Goal: Transaction & Acquisition: Purchase product/service

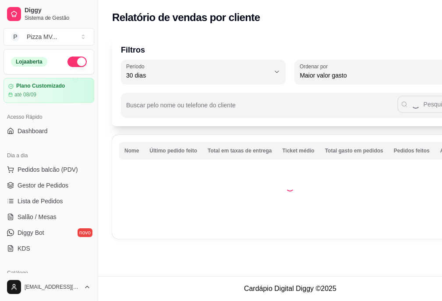
select select "30"
select select "HIGHEST_TOTAL_SPENT_WITH_ORDERS"
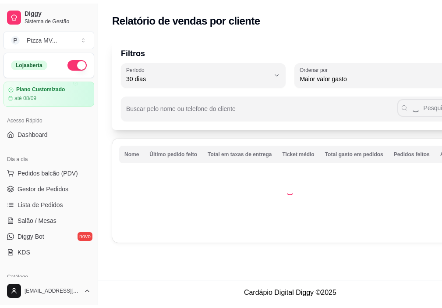
scroll to position [235, 0]
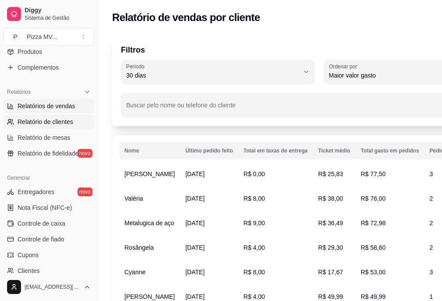
click at [46, 110] on span "Relatórios de vendas" at bounding box center [47, 106] width 58 height 9
select select "ALL"
select select "0"
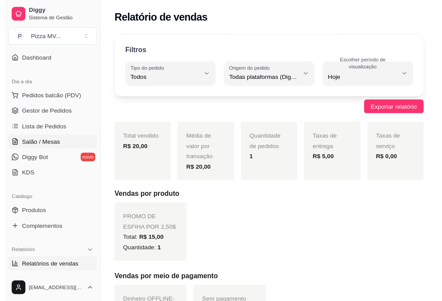
scroll to position [60, 0]
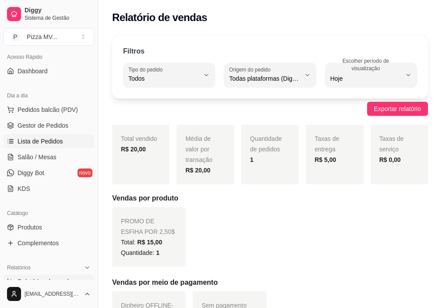
click at [37, 143] on span "Lista de Pedidos" at bounding box center [41, 141] width 46 height 9
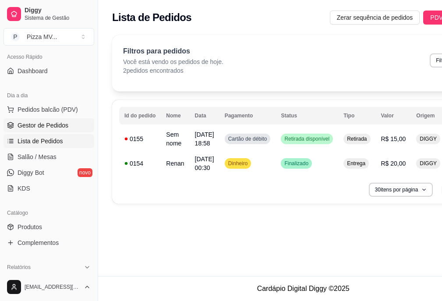
click at [38, 126] on span "Gestor de Pedidos" at bounding box center [43, 125] width 51 height 9
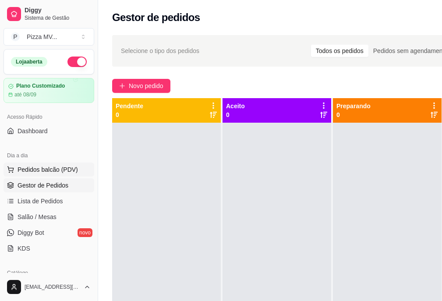
click at [47, 172] on span "Pedidos balcão (PDV)" at bounding box center [48, 169] width 60 height 9
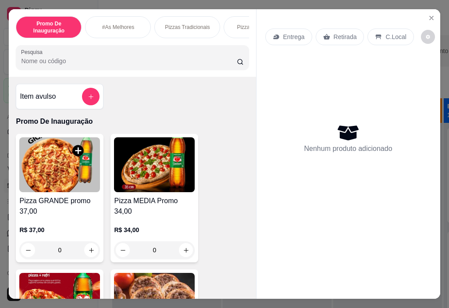
click at [47, 188] on img at bounding box center [59, 164] width 81 height 55
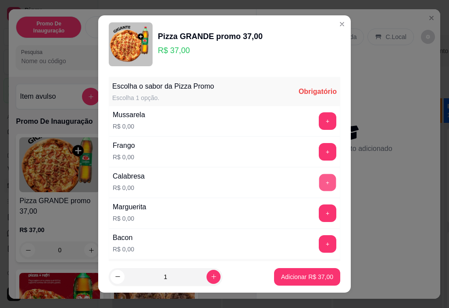
click at [319, 181] on button "+" at bounding box center [327, 182] width 17 height 17
click at [319, 247] on button "+" at bounding box center [327, 243] width 17 height 17
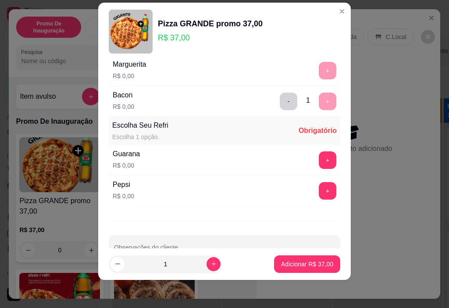
scroll to position [153, 0]
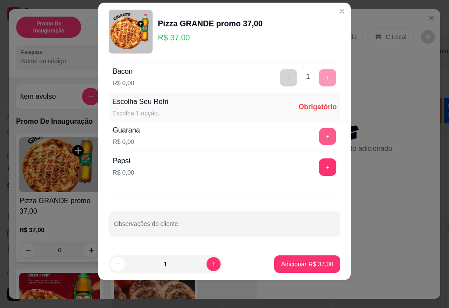
click at [319, 131] on button "+" at bounding box center [327, 136] width 17 height 17
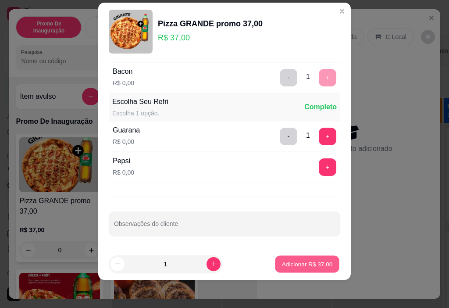
click at [309, 269] on button "Adicionar R$ 37,00" at bounding box center [307, 263] width 64 height 17
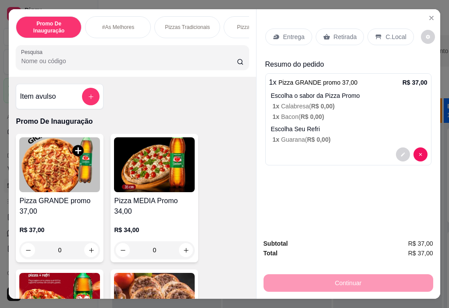
click at [328, 32] on div "Retirada" at bounding box center [339, 36] width 49 height 17
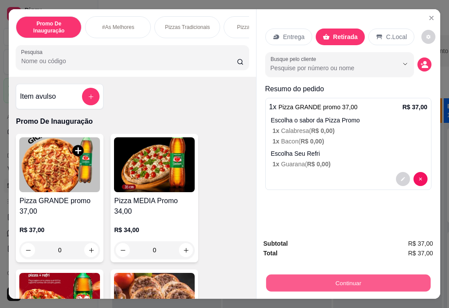
click at [331, 284] on button "Continuar" at bounding box center [348, 282] width 164 height 17
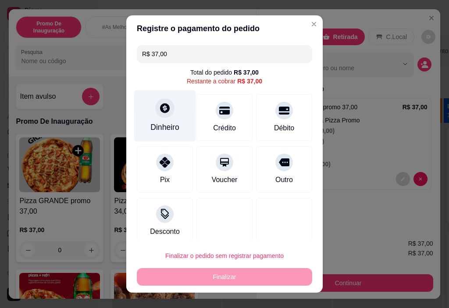
click at [162, 126] on div "Dinheiro" at bounding box center [164, 126] width 29 height 11
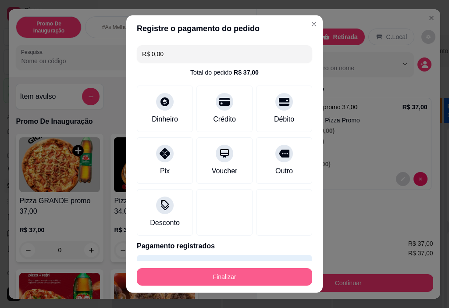
click at [236, 278] on button "Finalizar" at bounding box center [224, 277] width 175 height 18
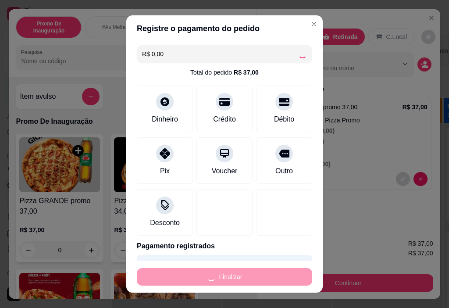
type input "-R$ 37,00"
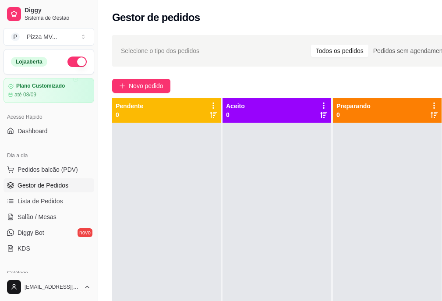
click at [46, 182] on span "Gestor de Pedidos" at bounding box center [43, 185] width 51 height 9
click at [46, 167] on span "Pedidos balcão (PDV)" at bounding box center [48, 169] width 60 height 9
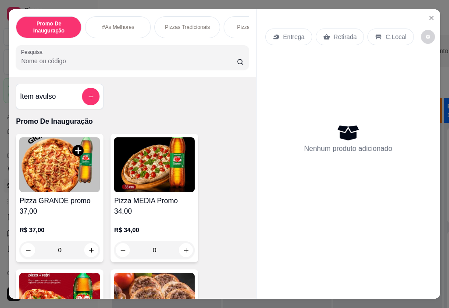
click at [68, 181] on img at bounding box center [59, 164] width 81 height 55
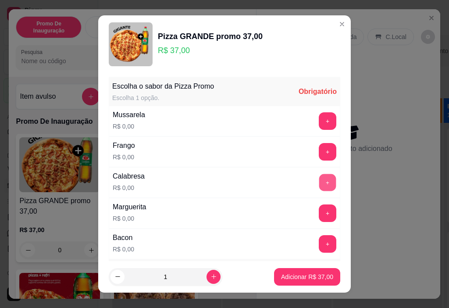
click at [319, 183] on button "+" at bounding box center [327, 182] width 17 height 17
click at [319, 247] on button "+" at bounding box center [327, 243] width 17 height 17
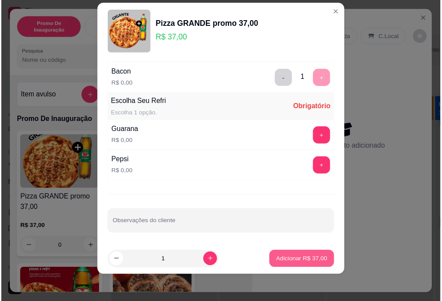
scroll to position [153, 0]
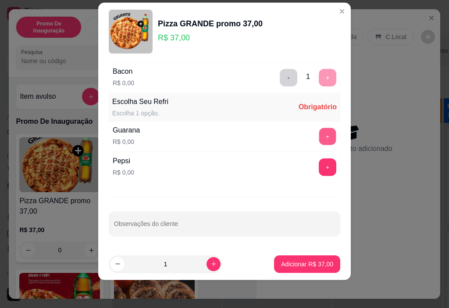
click at [319, 135] on button "+" at bounding box center [327, 136] width 17 height 17
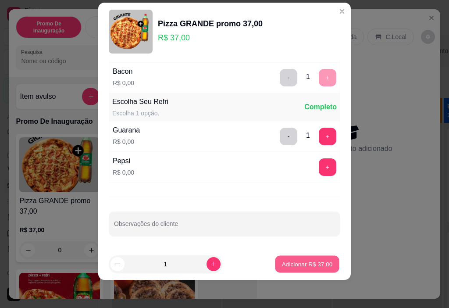
click at [288, 263] on p "Adicionar R$ 37,00" at bounding box center [307, 263] width 51 height 8
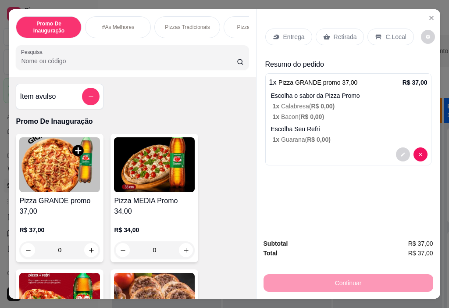
click at [333, 33] on p "Retirada" at bounding box center [344, 36] width 23 height 9
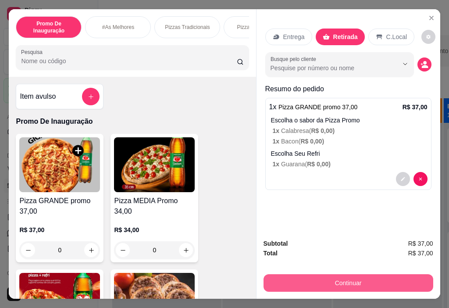
click at [320, 277] on button "Continuar" at bounding box center [348, 283] width 170 height 18
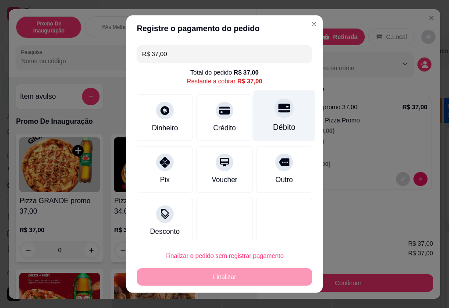
click at [278, 126] on div "Débito" at bounding box center [284, 126] width 22 height 11
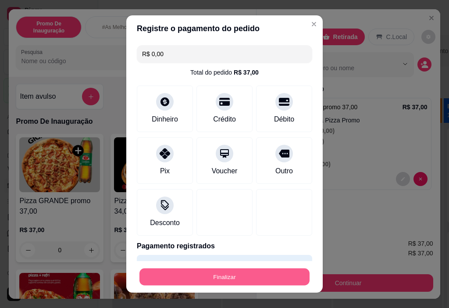
click at [249, 273] on button "Finalizar" at bounding box center [224, 276] width 170 height 17
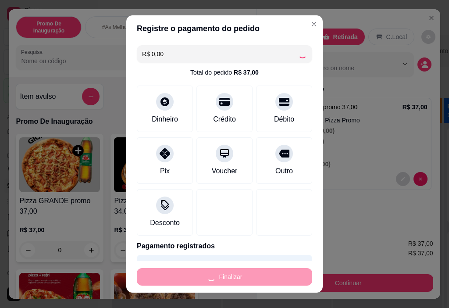
type input "-R$ 37,00"
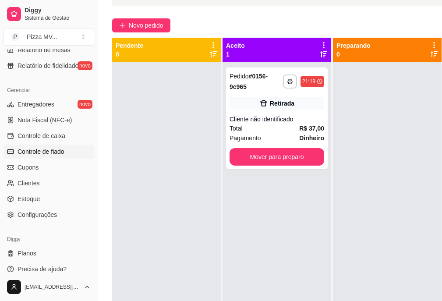
scroll to position [140, 0]
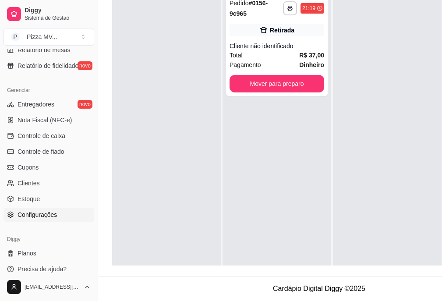
click at [46, 216] on span "Configurações" at bounding box center [37, 214] width 39 height 9
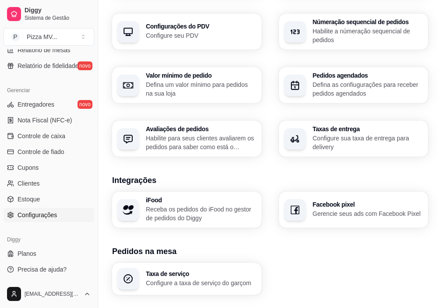
scroll to position [339, 0]
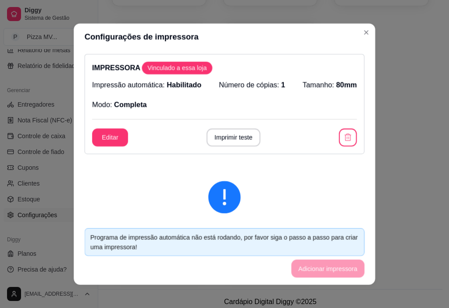
click at [167, 254] on div "Programa de impressão automática não está rodando, por favor siga o passo a pas…" at bounding box center [225, 242] width 280 height 28
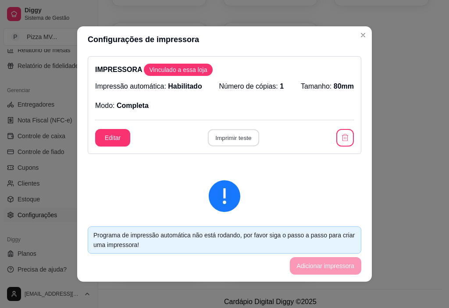
click at [227, 138] on button "Imprimir teste" at bounding box center [232, 137] width 51 height 17
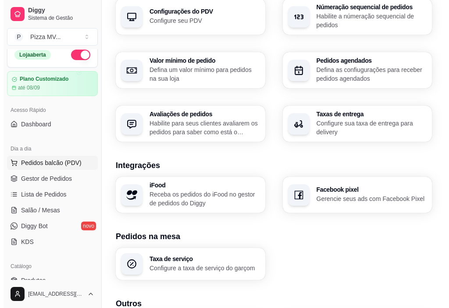
scroll to position [0, 0]
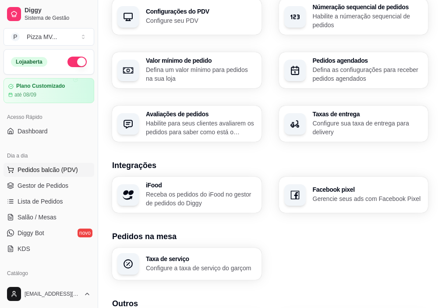
click at [51, 168] on span "Pedidos balcão (PDV)" at bounding box center [48, 169] width 60 height 9
click at [57, 172] on span "Pedidos balcão (PDV)" at bounding box center [48, 169] width 60 height 9
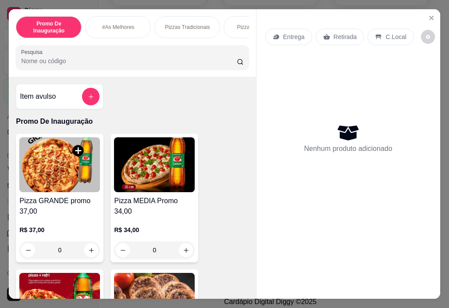
click at [79, 187] on img at bounding box center [59, 164] width 81 height 55
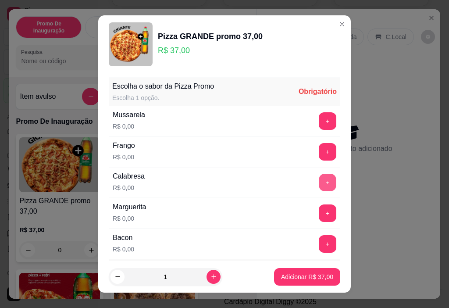
click at [319, 183] on button "+" at bounding box center [327, 182] width 17 height 17
click at [319, 247] on button "+" at bounding box center [328, 244] width 18 height 18
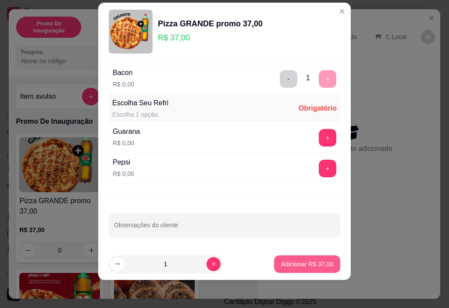
scroll to position [153, 0]
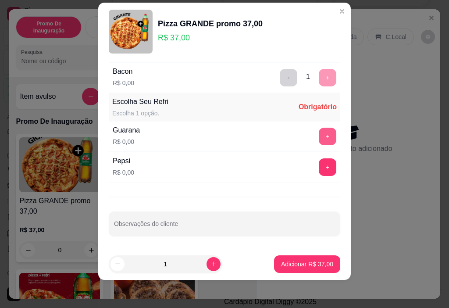
click at [319, 138] on button "+" at bounding box center [328, 136] width 18 height 18
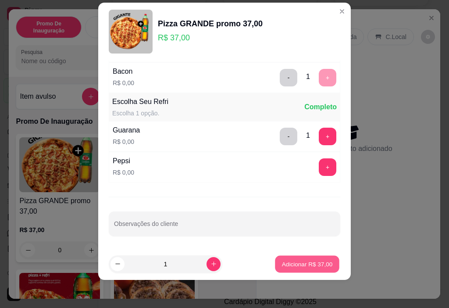
click at [287, 262] on p "Adicionar R$ 37,00" at bounding box center [307, 263] width 51 height 8
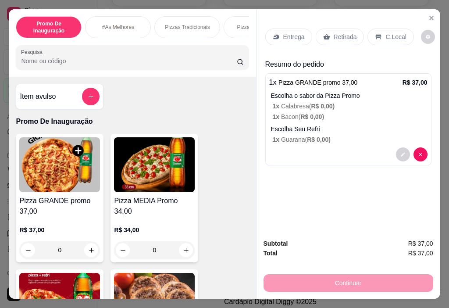
click at [333, 32] on p "Retirada" at bounding box center [344, 36] width 23 height 9
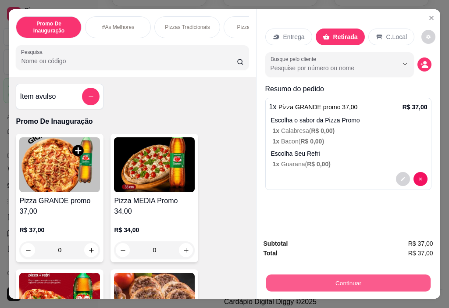
click at [318, 275] on button "Continuar" at bounding box center [348, 282] width 164 height 17
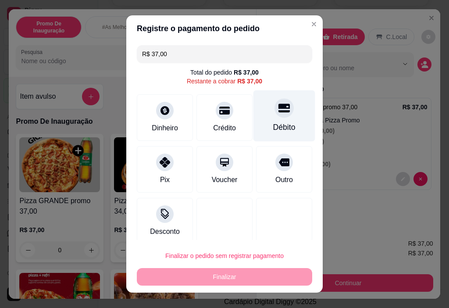
click at [255, 129] on div "Débito" at bounding box center [284, 115] width 62 height 51
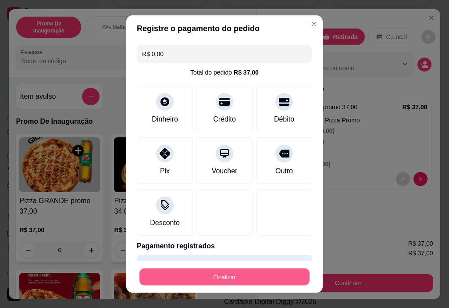
click at [200, 276] on button "Finalizar" at bounding box center [224, 276] width 170 height 17
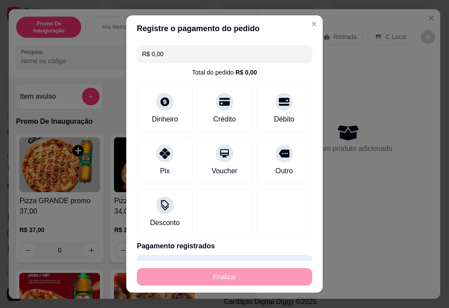
type input "-R$ 37,00"
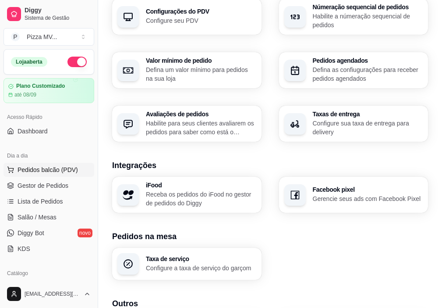
click at [47, 167] on span "Pedidos balcão (PDV)" at bounding box center [48, 169] width 60 height 9
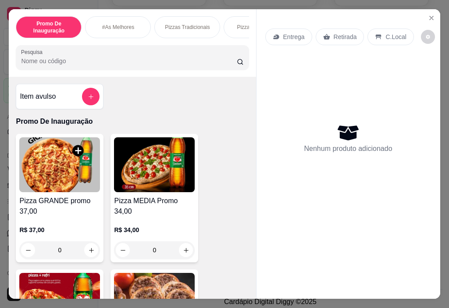
click at [88, 166] on img at bounding box center [59, 164] width 81 height 55
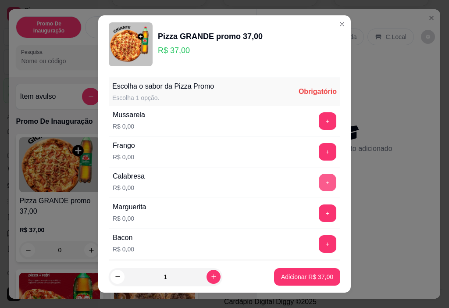
click at [319, 186] on button "+" at bounding box center [327, 182] width 17 height 17
click at [319, 246] on button "+" at bounding box center [327, 243] width 17 height 17
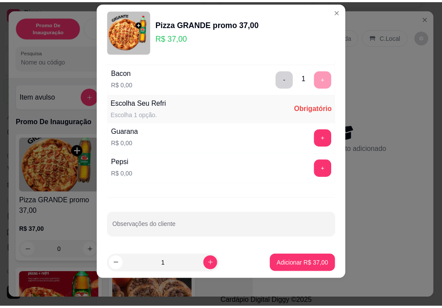
scroll to position [153, 0]
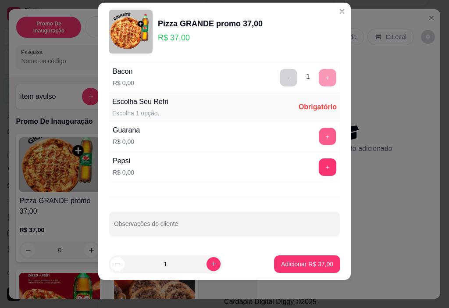
click at [319, 136] on button "+" at bounding box center [327, 136] width 17 height 17
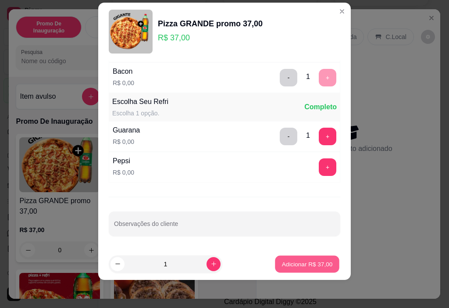
click at [304, 261] on p "Adicionar R$ 37,00" at bounding box center [307, 263] width 51 height 8
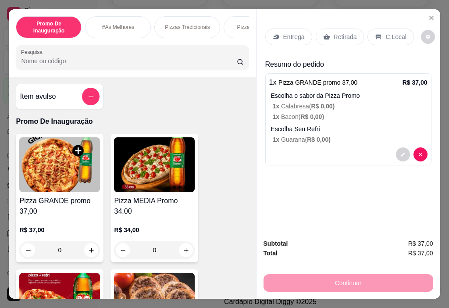
click at [333, 36] on p "Retirada" at bounding box center [344, 36] width 23 height 9
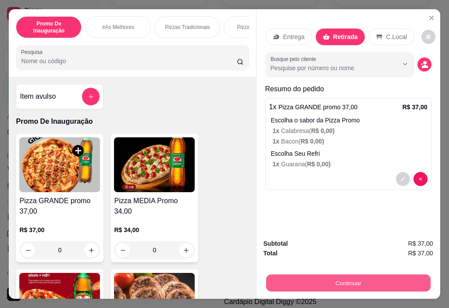
click at [315, 283] on button "Continuar" at bounding box center [348, 282] width 164 height 17
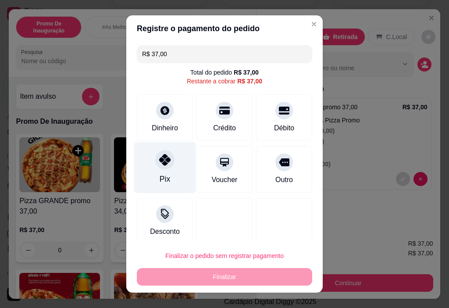
click at [166, 171] on div "Pix" at bounding box center [165, 167] width 62 height 51
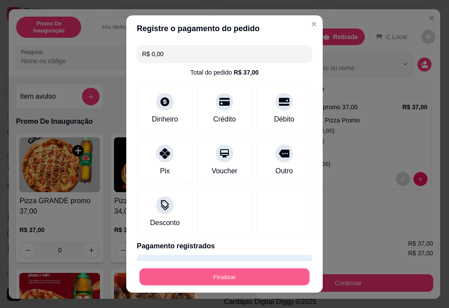
click at [201, 274] on button "Finalizar" at bounding box center [224, 276] width 170 height 17
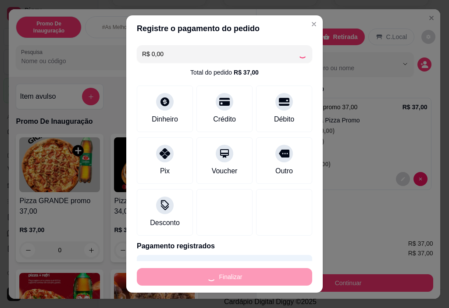
type input "-R$ 37,00"
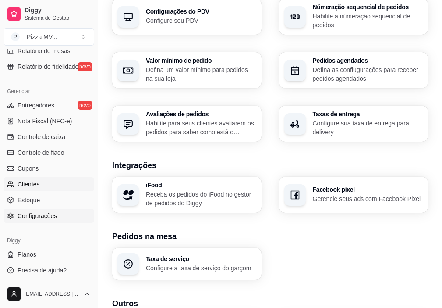
scroll to position [323, 0]
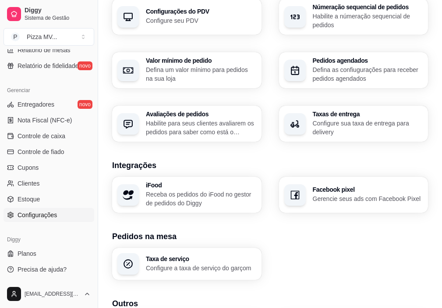
click at [45, 216] on span "Configurações" at bounding box center [37, 214] width 39 height 9
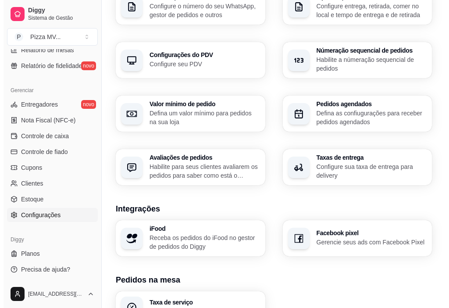
scroll to position [339, 0]
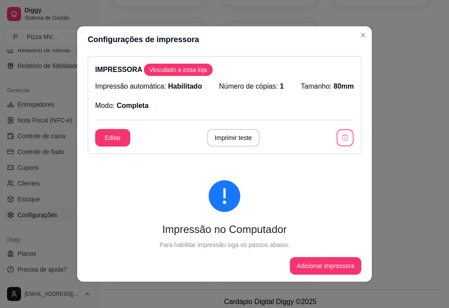
click at [340, 135] on icon "button" at bounding box center [344, 137] width 8 height 8
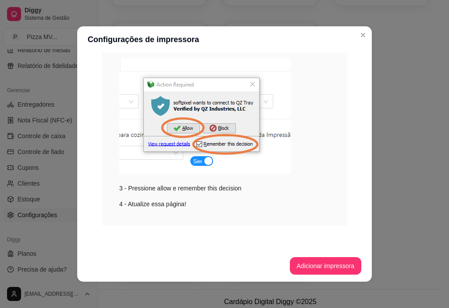
scroll to position [2, 0]
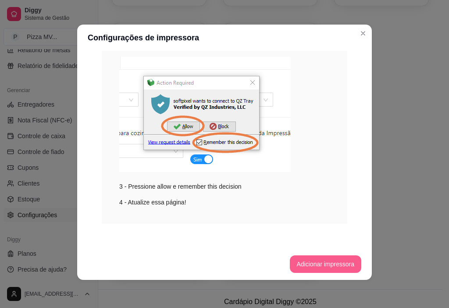
click at [324, 264] on button "Adicionar impressora" at bounding box center [326, 264] width 72 height 18
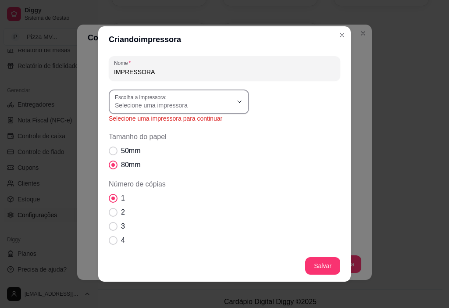
click at [238, 101] on icon "button" at bounding box center [239, 101] width 7 height 7
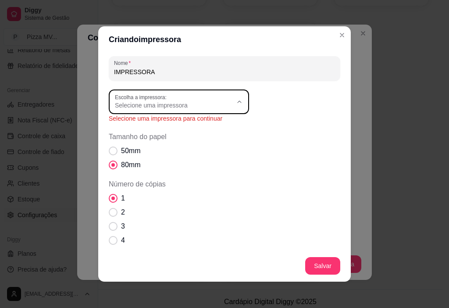
click at [184, 188] on span "POS-80 [TECHNICAL_ID] (CAIXA)" at bounding box center [171, 183] width 113 height 8
type input "POS-80 [TECHNICAL_ID] (CAIXA)"
select select "POS-80 [TECHNICAL_ID] (CAIXA)"
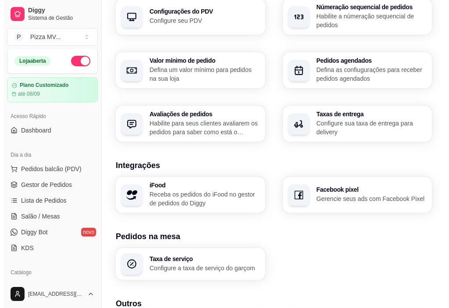
scroll to position [0, 0]
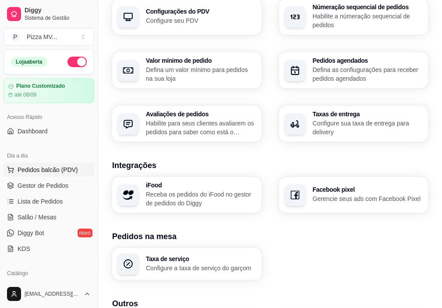
click at [53, 174] on button "Pedidos balcão (PDV)" at bounding box center [49, 170] width 91 height 14
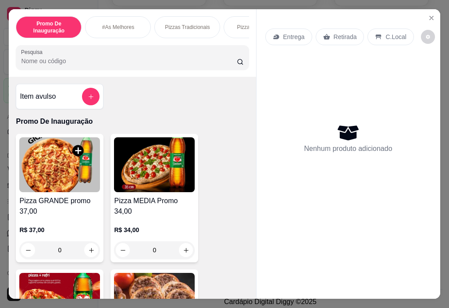
click at [73, 188] on img at bounding box center [59, 164] width 81 height 55
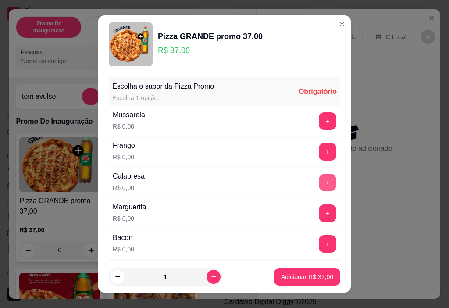
click at [319, 186] on button "+" at bounding box center [327, 182] width 17 height 17
click at [319, 246] on button "+" at bounding box center [328, 244] width 18 height 18
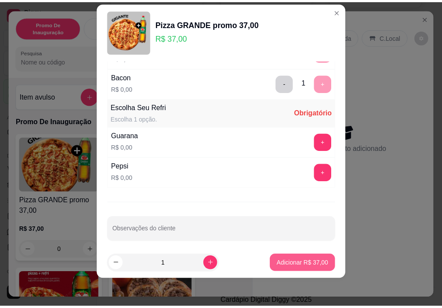
scroll to position [153, 0]
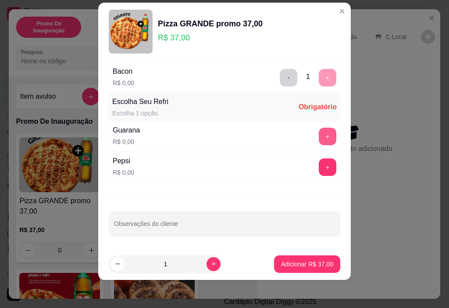
click at [319, 136] on button "+" at bounding box center [328, 136] width 18 height 18
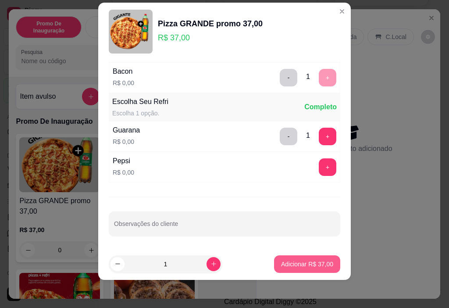
click at [303, 264] on p "Adicionar R$ 37,00" at bounding box center [307, 263] width 52 height 9
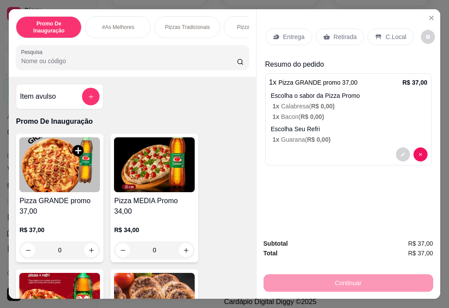
click at [333, 32] on p "Retirada" at bounding box center [344, 36] width 23 height 9
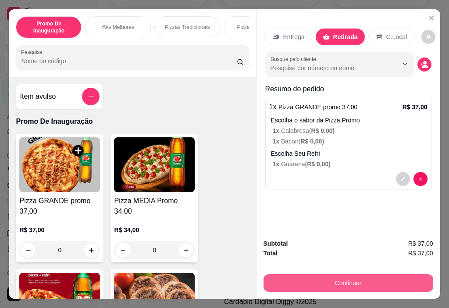
click at [290, 280] on button "Continuar" at bounding box center [348, 283] width 170 height 18
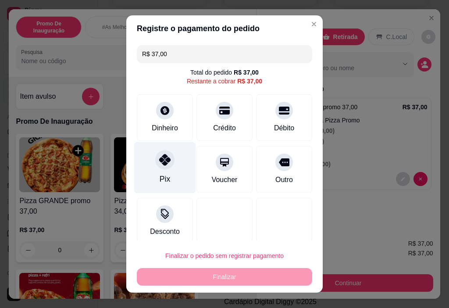
click at [176, 168] on div "Pix" at bounding box center [165, 167] width 62 height 51
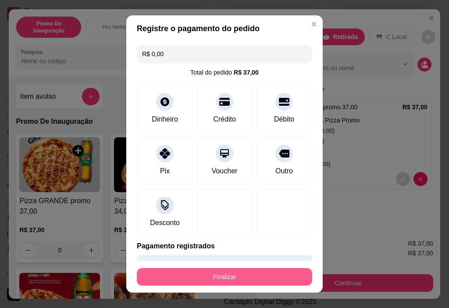
click at [215, 278] on button "Finalizar" at bounding box center [224, 277] width 175 height 18
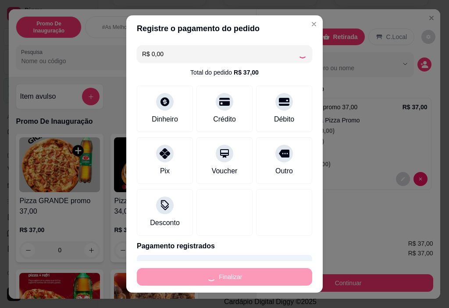
type input "-R$ 37,00"
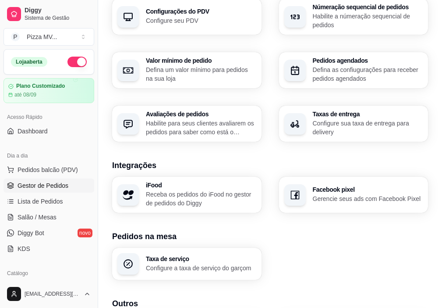
click at [45, 185] on span "Gestor de Pedidos" at bounding box center [43, 185] width 51 height 9
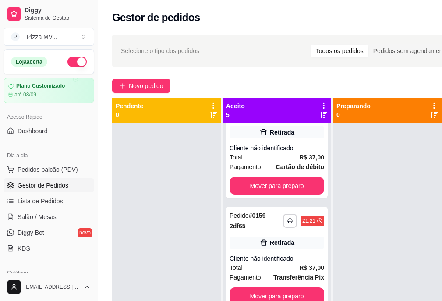
scroll to position [253, 0]
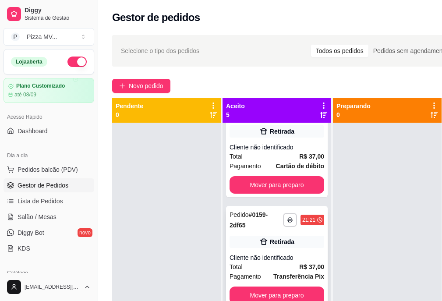
click at [278, 240] on div "Retirada" at bounding box center [282, 241] width 25 height 9
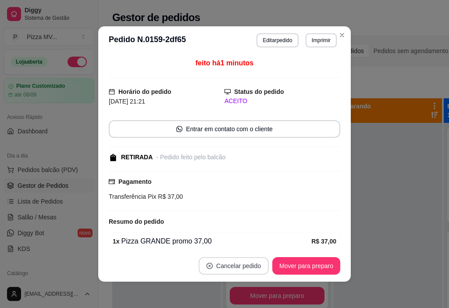
click at [246, 267] on button "Cancelar pedido" at bounding box center [233, 266] width 70 height 18
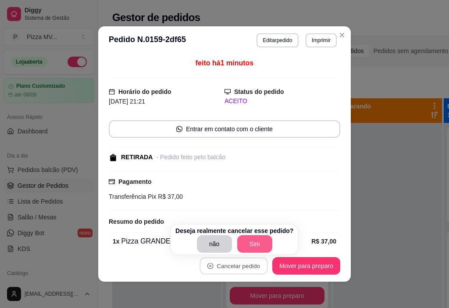
click at [255, 247] on button "Sim" at bounding box center [254, 244] width 35 height 18
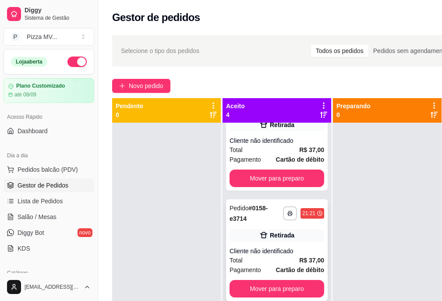
scroll to position [143, 0]
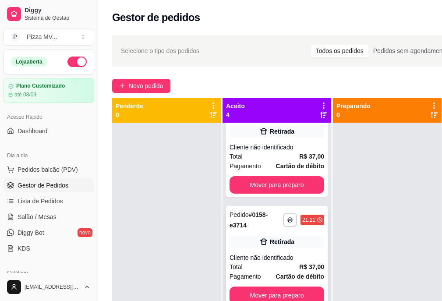
click at [290, 248] on div "**********" at bounding box center [277, 257] width 102 height 102
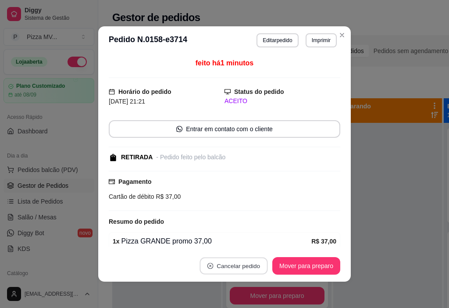
click at [227, 266] on button "Cancelar pedido" at bounding box center [233, 265] width 68 height 17
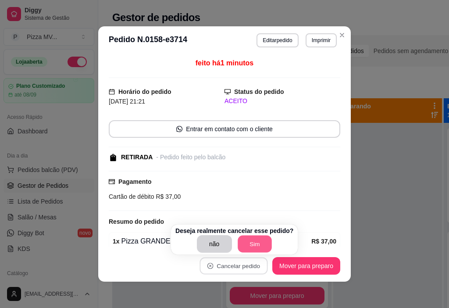
click at [248, 243] on button "Sim" at bounding box center [254, 243] width 34 height 17
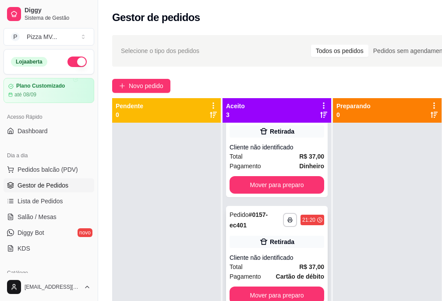
scroll to position [31, 0]
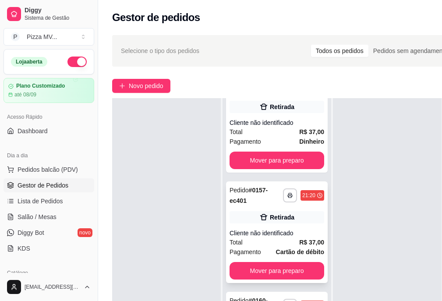
click at [290, 237] on div "Total R$ 37,00" at bounding box center [277, 242] width 95 height 10
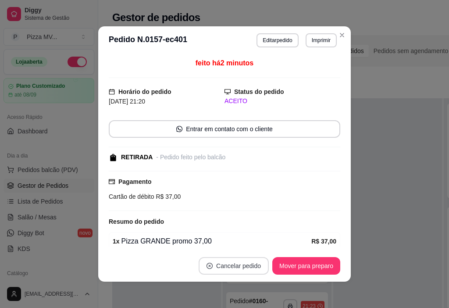
click at [226, 263] on button "Cancelar pedido" at bounding box center [233, 266] width 70 height 18
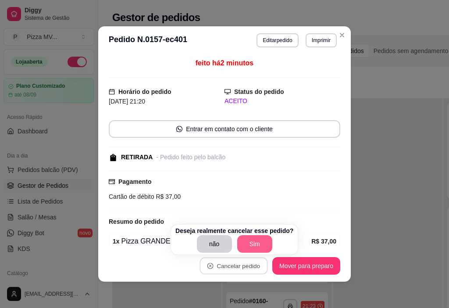
click at [244, 244] on button "Sim" at bounding box center [254, 244] width 35 height 18
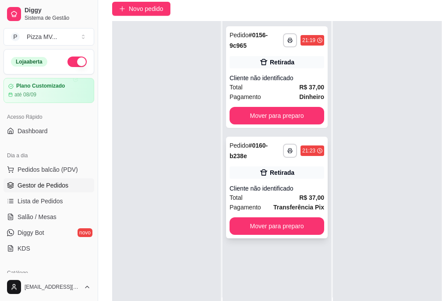
scroll to position [88, 0]
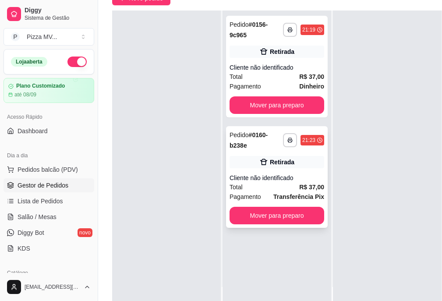
click at [280, 193] on strong "Transferência Pix" at bounding box center [298, 196] width 51 height 7
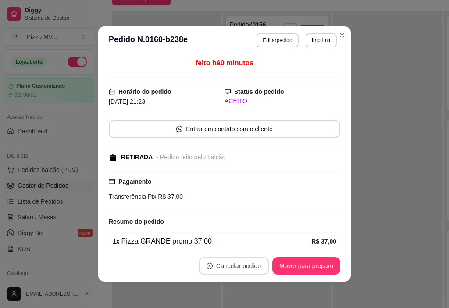
click at [243, 265] on button "Cancelar pedido" at bounding box center [233, 266] width 70 height 18
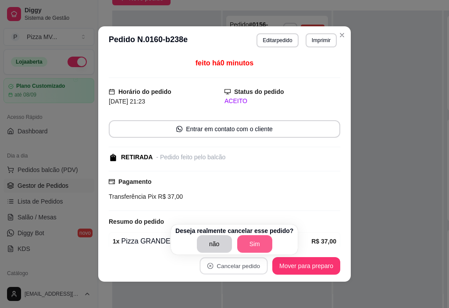
click at [262, 242] on button "Sim" at bounding box center [254, 244] width 35 height 18
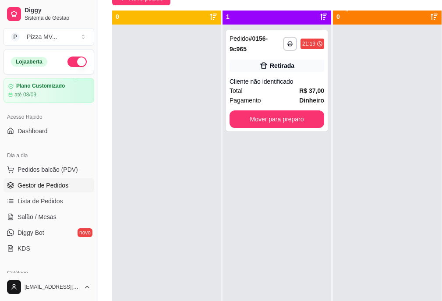
scroll to position [0, 0]
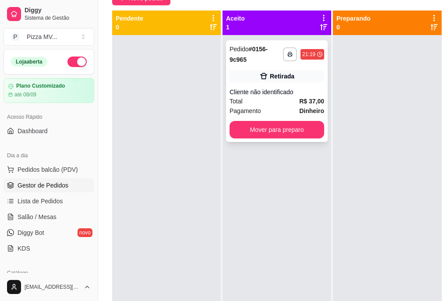
click at [287, 88] on div "Cliente não identificado" at bounding box center [277, 92] width 95 height 9
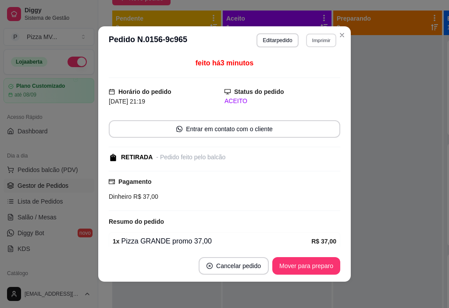
click at [312, 41] on button "Imprimir" at bounding box center [321, 40] width 30 height 14
click at [300, 70] on button "IMPRESSORA" at bounding box center [301, 71] width 61 height 14
click at [303, 268] on button "Mover para preparo" at bounding box center [306, 265] width 66 height 17
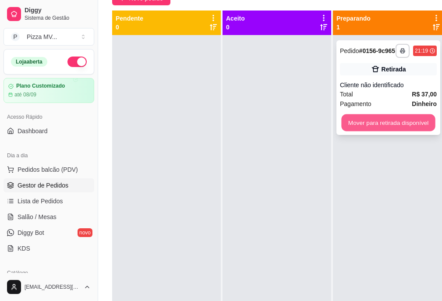
click at [385, 124] on button "Mover para retirada disponível" at bounding box center [388, 122] width 94 height 17
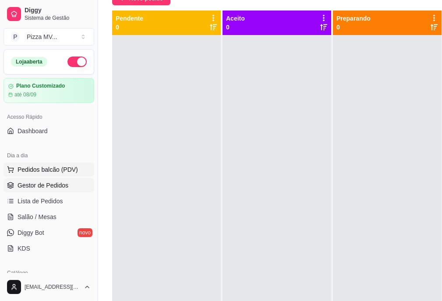
click at [45, 174] on button "Pedidos balcão (PDV)" at bounding box center [49, 170] width 91 height 14
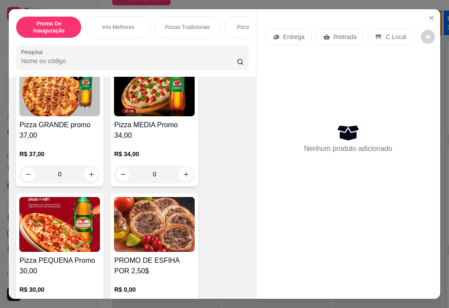
scroll to position [88, 0]
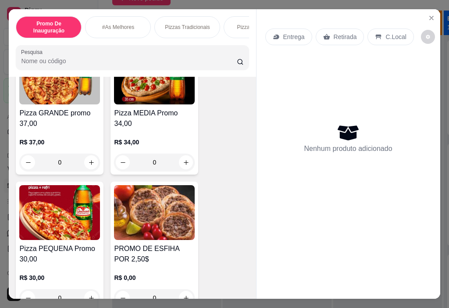
click at [157, 221] on img at bounding box center [154, 212] width 81 height 55
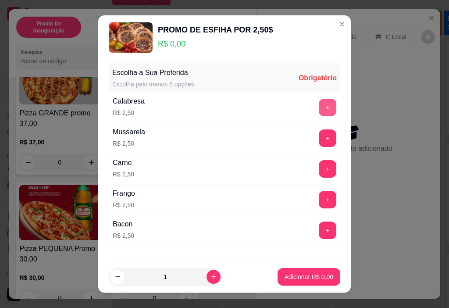
click at [319, 109] on button "+" at bounding box center [328, 108] width 18 height 18
click at [319, 108] on button "+" at bounding box center [327, 107] width 17 height 17
click at [319, 108] on button "+" at bounding box center [328, 108] width 18 height 18
click at [319, 108] on button "+" at bounding box center [327, 107] width 17 height 17
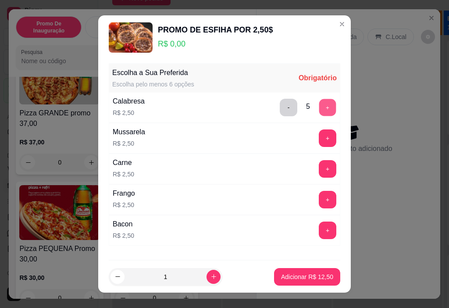
click at [319, 109] on button "+" at bounding box center [327, 107] width 17 height 17
click at [319, 139] on button "+" at bounding box center [328, 138] width 18 height 18
click at [319, 139] on button "+" at bounding box center [327, 138] width 17 height 17
click at [319, 139] on button "+" at bounding box center [328, 138] width 18 height 18
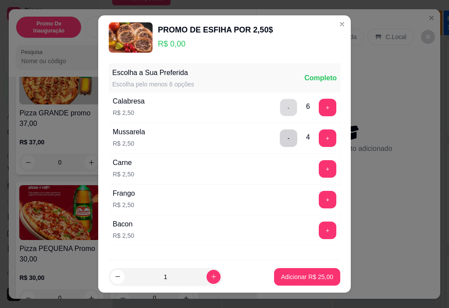
click at [280, 107] on button "-" at bounding box center [288, 107] width 17 height 17
click at [280, 109] on button "-" at bounding box center [288, 107] width 17 height 17
click at [319, 167] on button "+" at bounding box center [327, 168] width 17 height 17
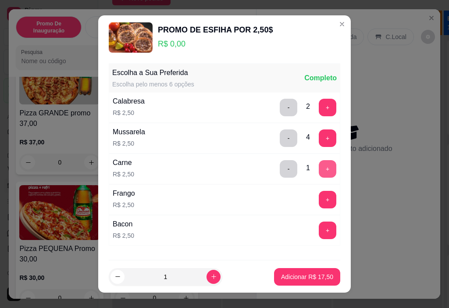
click at [319, 167] on button "+" at bounding box center [328, 169] width 18 height 18
click at [319, 167] on button "+" at bounding box center [327, 168] width 17 height 17
click at [319, 167] on button "+" at bounding box center [328, 169] width 18 height 18
click at [319, 167] on button "+" at bounding box center [327, 168] width 17 height 17
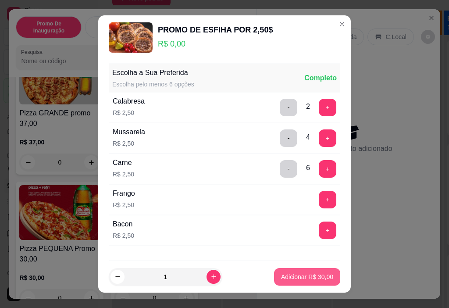
click at [303, 275] on p "Adicionar R$ 30,00" at bounding box center [307, 276] width 52 height 9
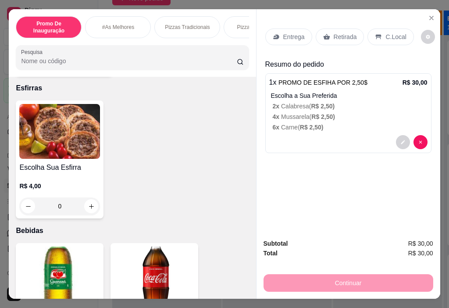
scroll to position [1928, 0]
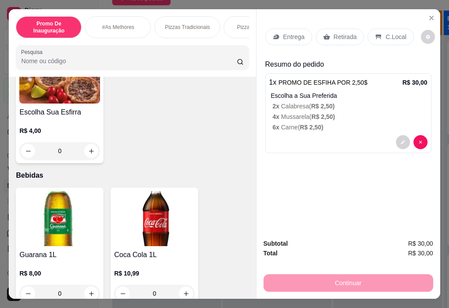
click at [78, 126] on div "R$ 4,00 0" at bounding box center [59, 138] width 81 height 42
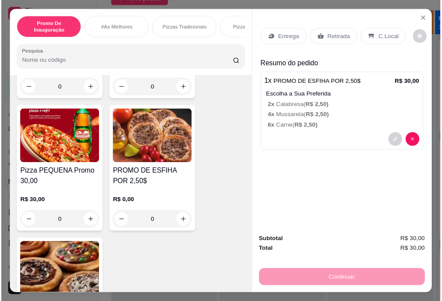
scroll to position [183, 0]
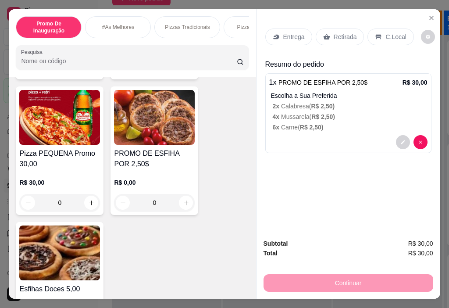
click at [76, 247] on img at bounding box center [59, 252] width 81 height 55
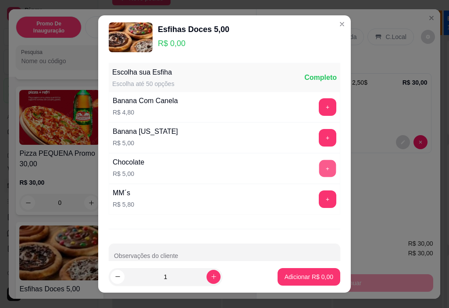
click at [319, 169] on button "+" at bounding box center [327, 167] width 17 height 17
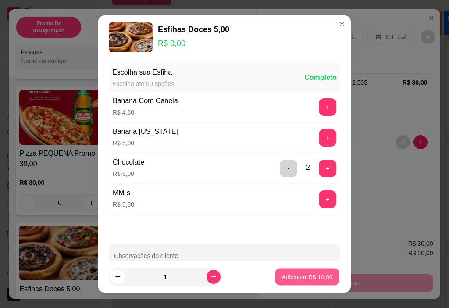
click at [297, 276] on p "Adicionar R$ 10,00" at bounding box center [307, 276] width 51 height 8
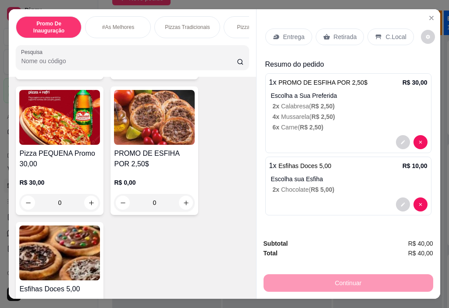
click at [347, 279] on div "Continuar" at bounding box center [348, 282] width 170 height 20
click at [333, 34] on p "Retirada" at bounding box center [344, 36] width 23 height 9
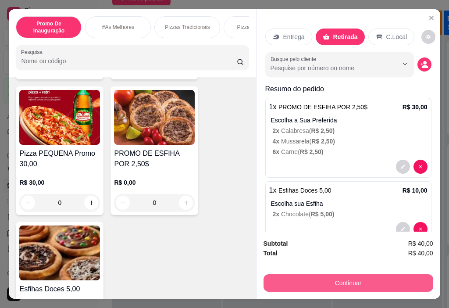
click at [339, 282] on button "Continuar" at bounding box center [348, 283] width 170 height 18
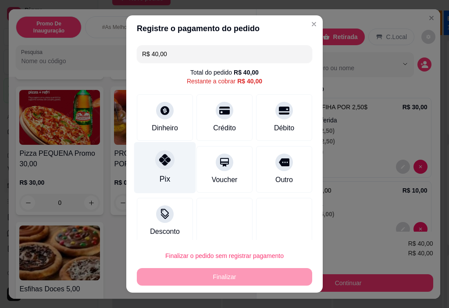
click at [168, 172] on div "Pix" at bounding box center [165, 167] width 62 height 51
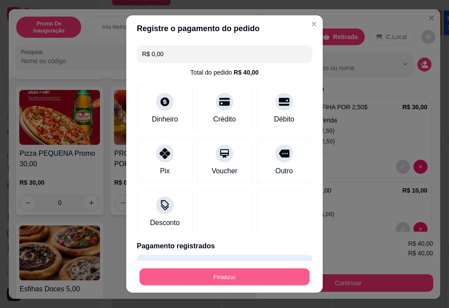
click at [205, 280] on button "Finalizar" at bounding box center [224, 276] width 170 height 17
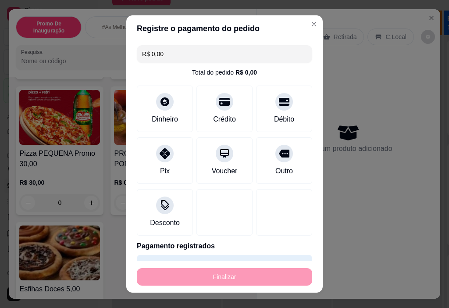
type input "-R$ 40,00"
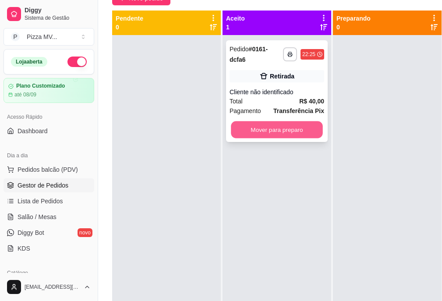
click at [276, 121] on button "Mover para preparo" at bounding box center [277, 129] width 92 height 17
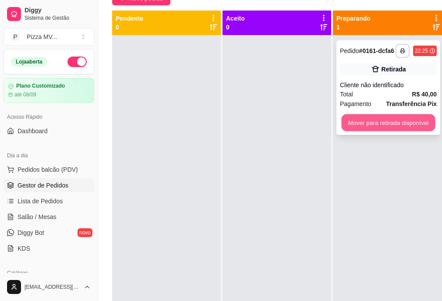
click at [386, 121] on button "Mover para retirada disponível" at bounding box center [388, 122] width 94 height 17
